Goal: Information Seeking & Learning: Learn about a topic

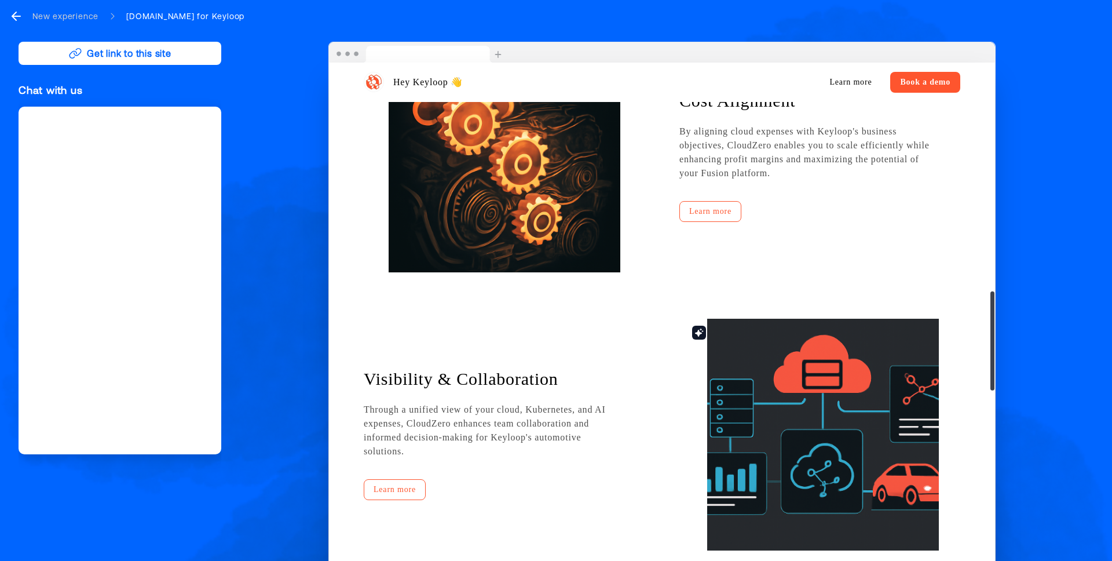
scroll to position [1179, 0]
click at [837, 194] on div "Hey Keyloop 👋 Learn more Book a demo Transform Keyloop’s Cloud Costs Into Profi…" at bounding box center [662, 167] width 666 height 2566
drag, startPoint x: 836, startPoint y: 195, endPoint x: 875, endPoint y: 198, distance: 39.6
click at [868, 196] on div "Hey Keyloop 👋 Learn more Book a demo Transform Keyloop’s Cloud Costs Into Profi…" at bounding box center [662, 167] width 666 height 2566
drag, startPoint x: 871, startPoint y: 196, endPoint x: 819, endPoint y: 206, distance: 53.1
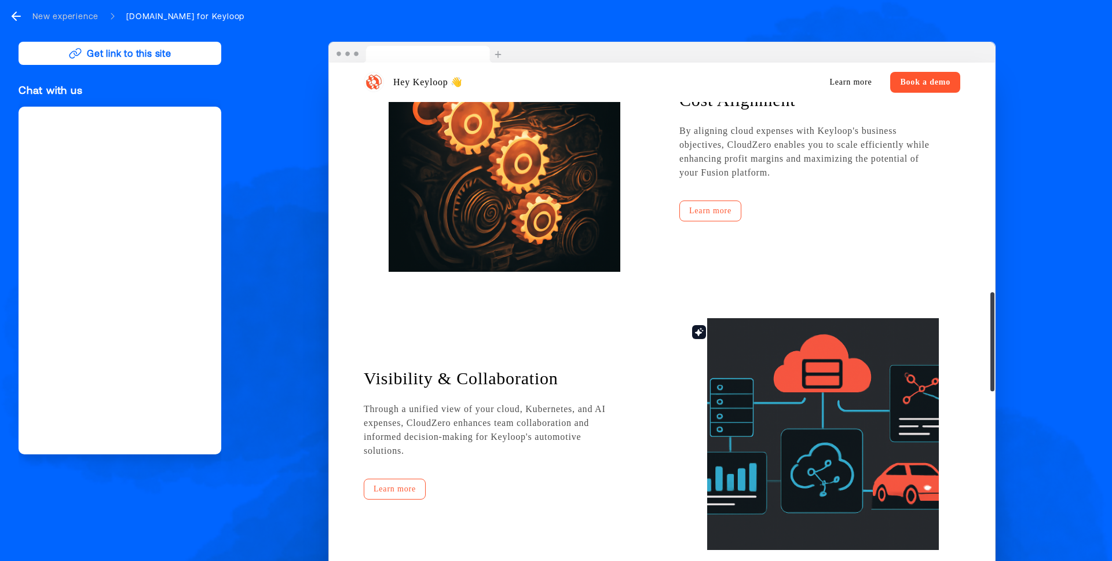
click at [841, 196] on div "Hey Keyloop 👋 Learn more Book a demo Transform Keyloop’s Cloud Costs Into Profi…" at bounding box center [662, 167] width 666 height 2566
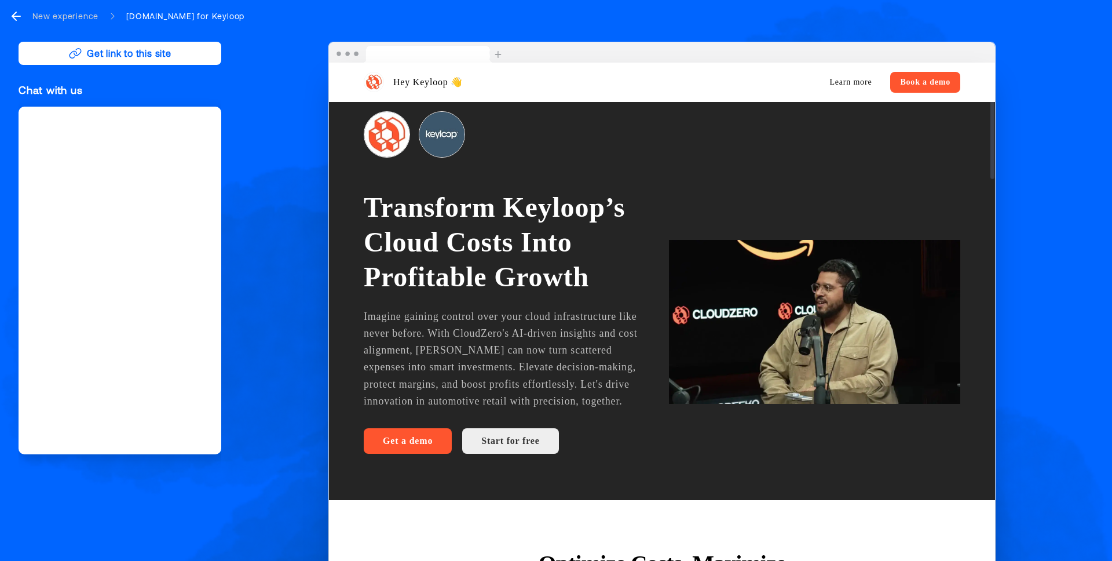
scroll to position [0, 0]
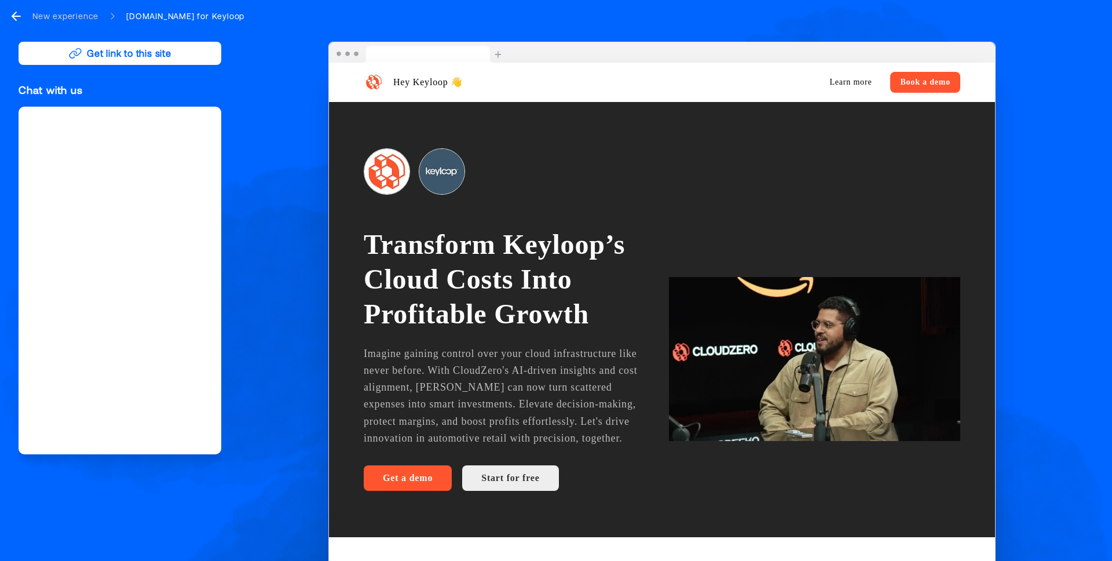
click at [313, 13] on nav "New experience [DOMAIN_NAME] for Keyloop" at bounding box center [556, 16] width 1112 height 32
